Goal: Information Seeking & Learning: Learn about a topic

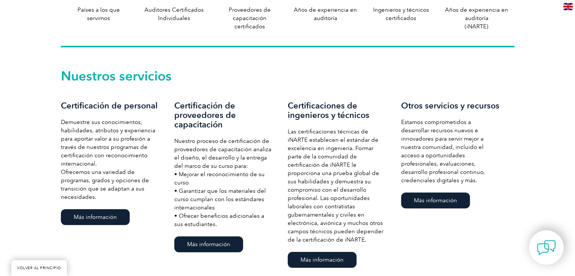
scroll to position [529, 0]
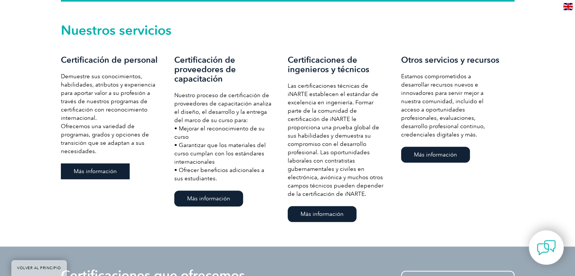
click at [116, 170] on link "Más información" at bounding box center [95, 171] width 69 height 16
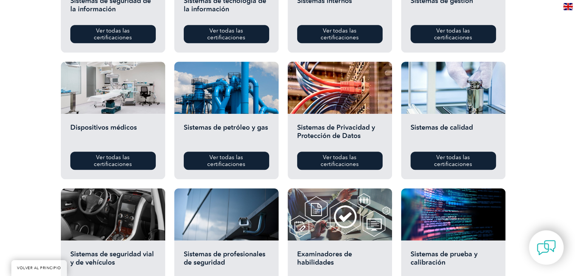
scroll to position [416, 0]
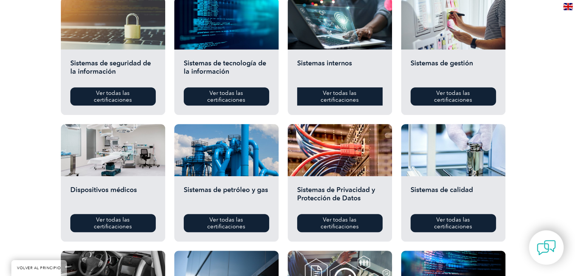
click at [357, 93] on link "Ver todas las certificaciones" at bounding box center [339, 96] width 85 height 18
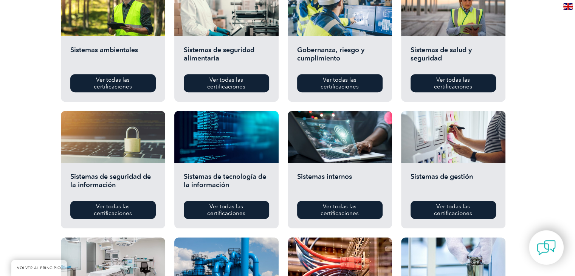
scroll to position [227, 0]
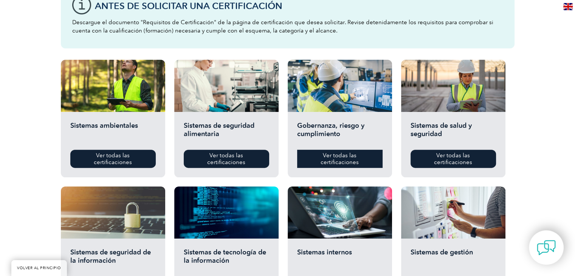
click at [375, 156] on link "Ver todas las certificaciones" at bounding box center [339, 159] width 85 height 18
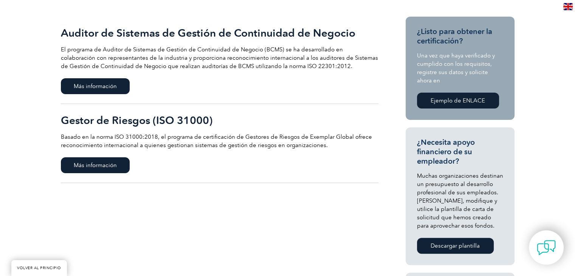
scroll to position [189, 0]
